Goal: Find specific page/section: Find specific page/section

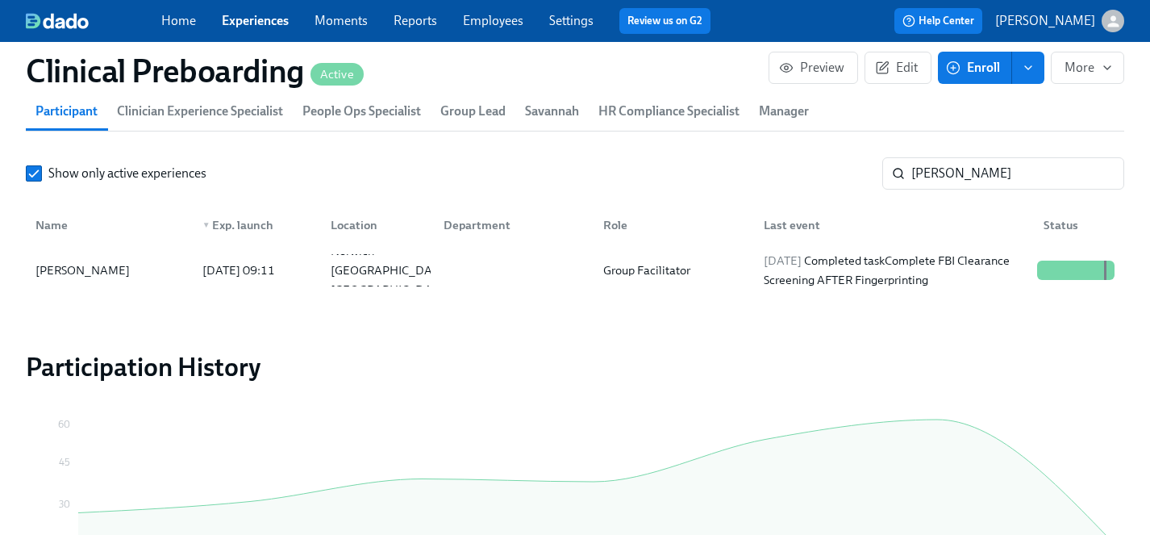
scroll to position [0, 21315]
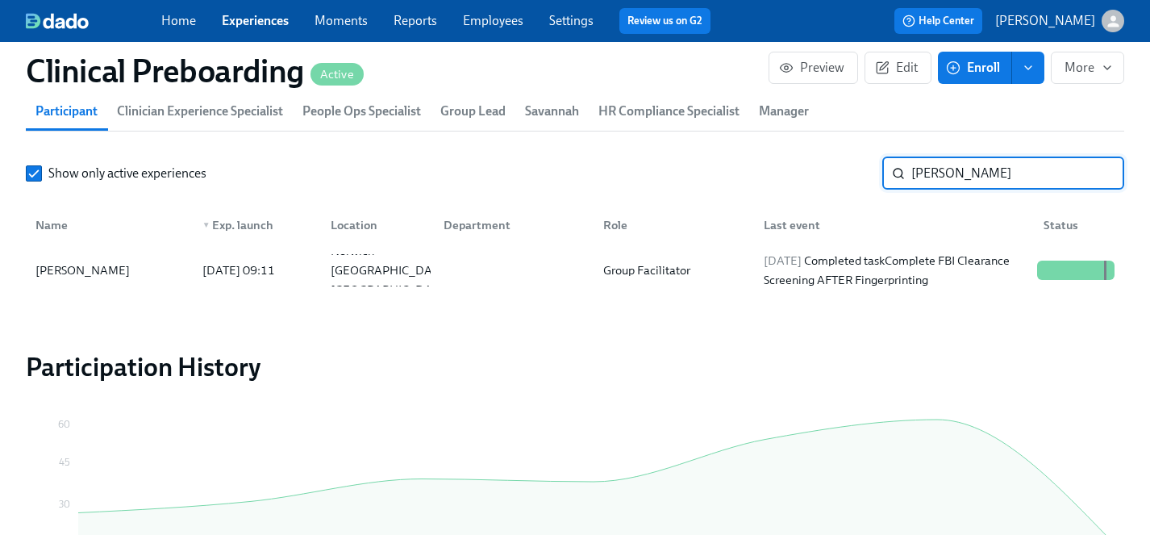
drag, startPoint x: 957, startPoint y: 181, endPoint x: 751, endPoint y: 181, distance: 206.5
click at [751, 181] on div "Show only active experiences [PERSON_NAME] ​" at bounding box center [575, 173] width 1098 height 32
type input "latres"
click at [110, 267] on div "[PERSON_NAME]" at bounding box center [82, 269] width 107 height 19
